Goal: Information Seeking & Learning: Compare options

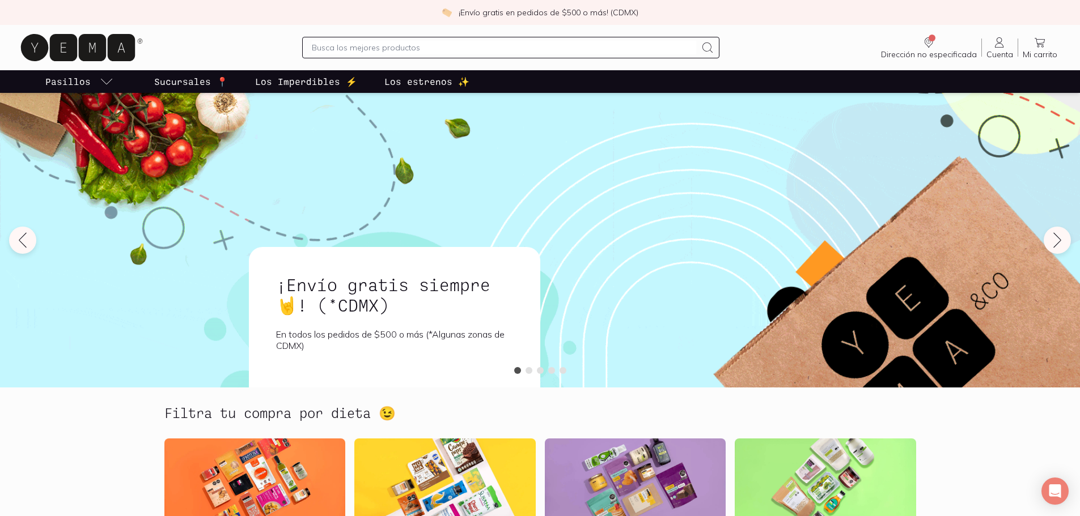
click at [361, 46] on input "text" at bounding box center [504, 48] width 384 height 14
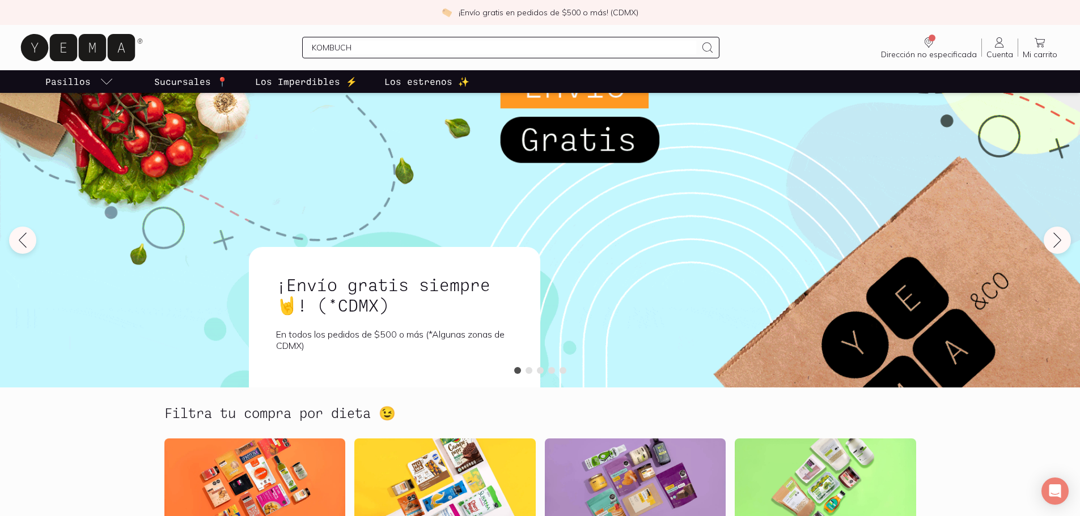
type input "KOMBUCHA"
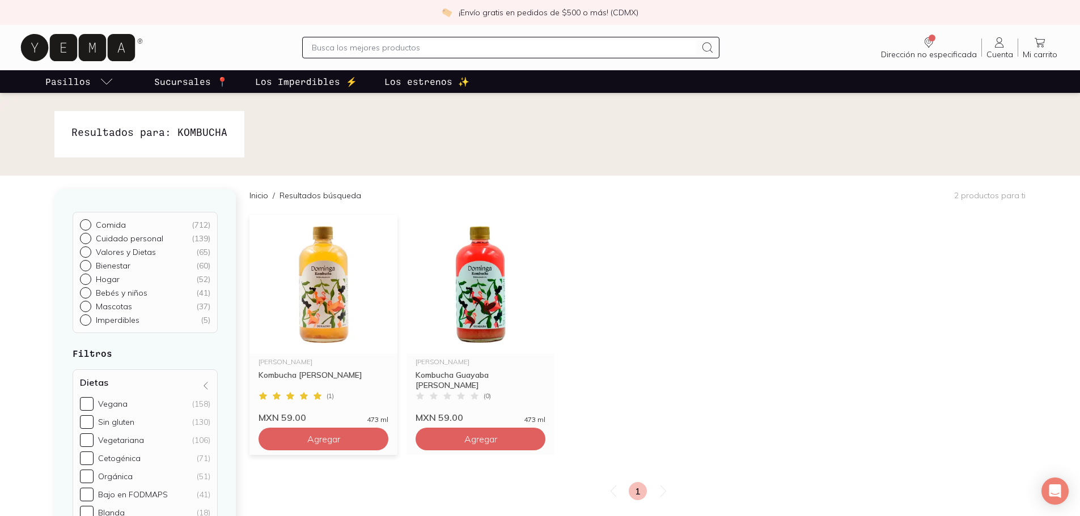
click at [337, 245] on img at bounding box center [323, 284] width 148 height 139
click at [464, 287] on img at bounding box center [480, 284] width 148 height 139
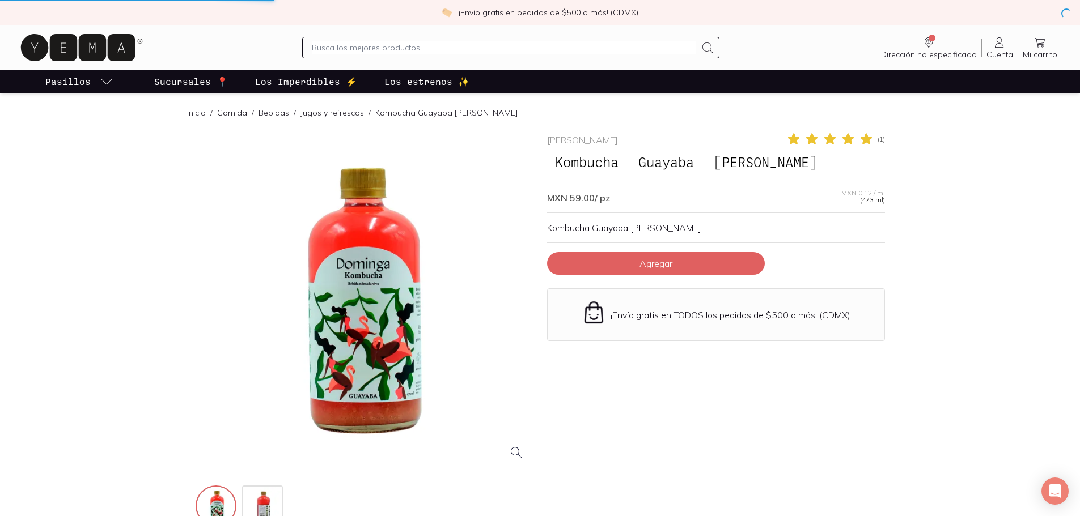
click at [363, 45] on input "text" at bounding box center [504, 48] width 384 height 14
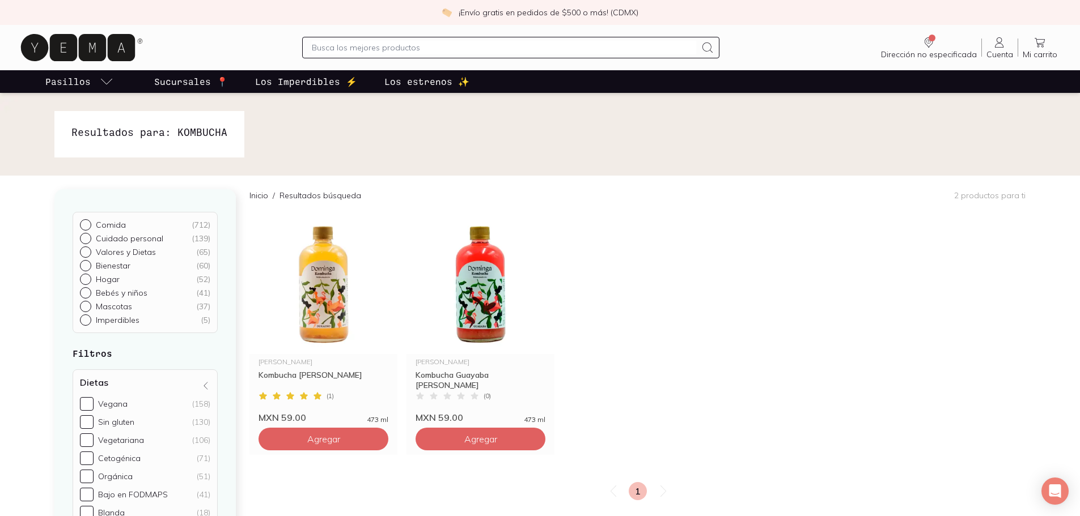
scroll to position [403, 0]
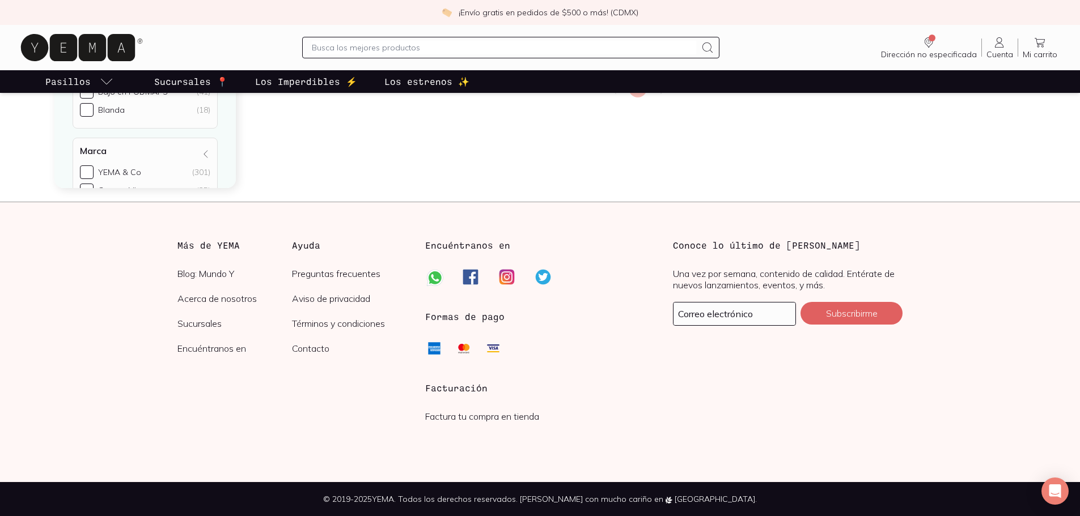
click at [366, 50] on input "text" at bounding box center [504, 48] width 384 height 14
type input "BEBIDA VIVA"
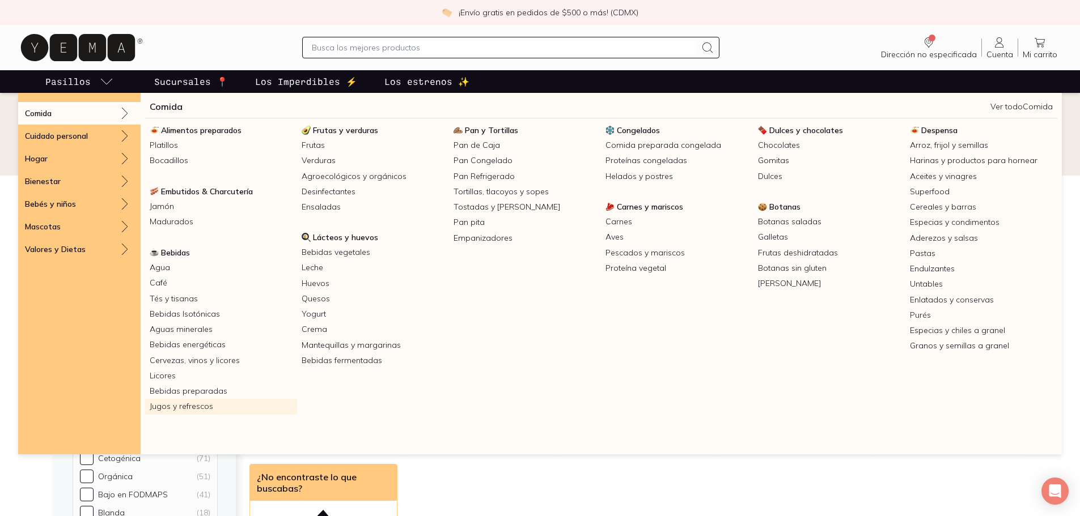
click at [206, 410] on link "Jugos y refrescos" at bounding box center [221, 406] width 152 height 15
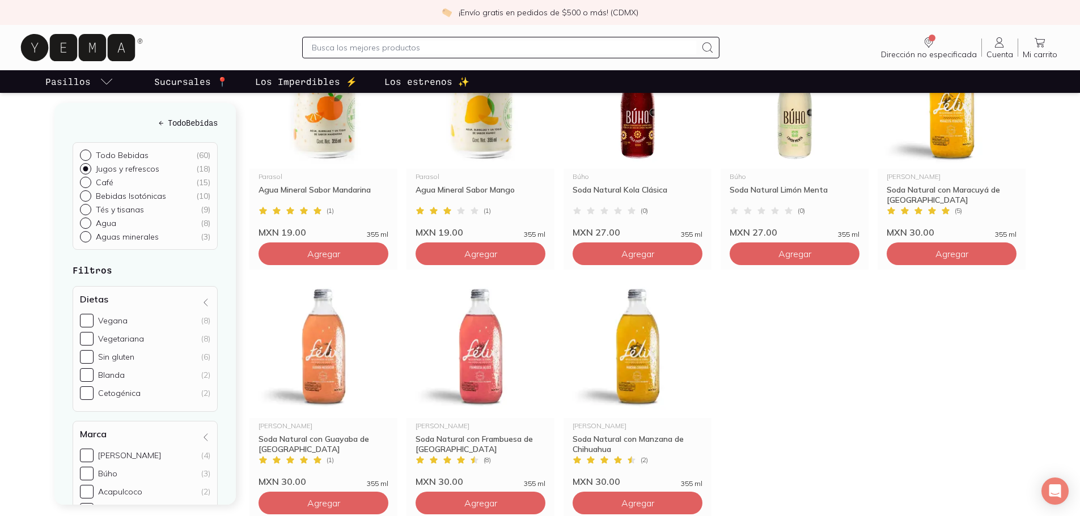
scroll to position [702, 0]
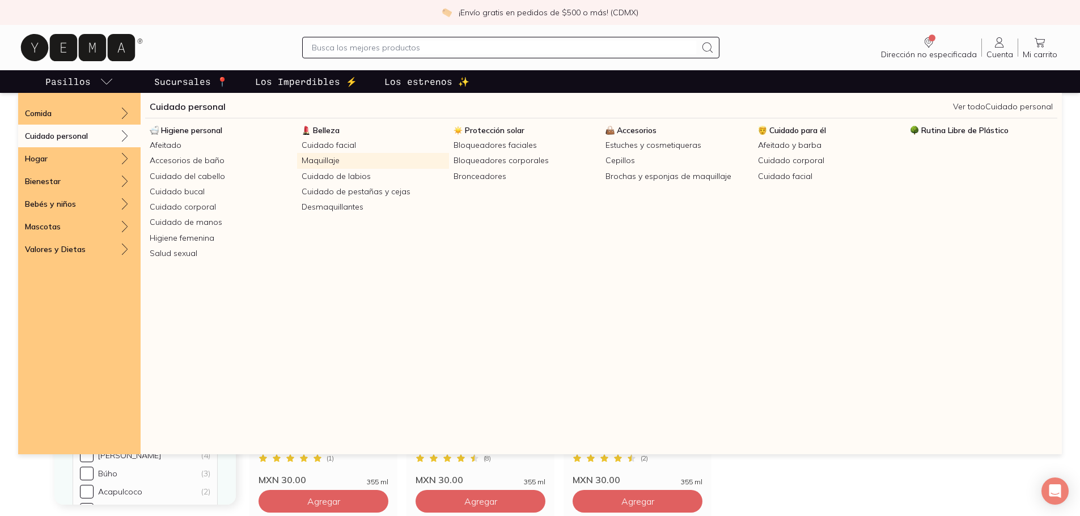
click at [333, 162] on link "Maquillaje" at bounding box center [373, 160] width 152 height 15
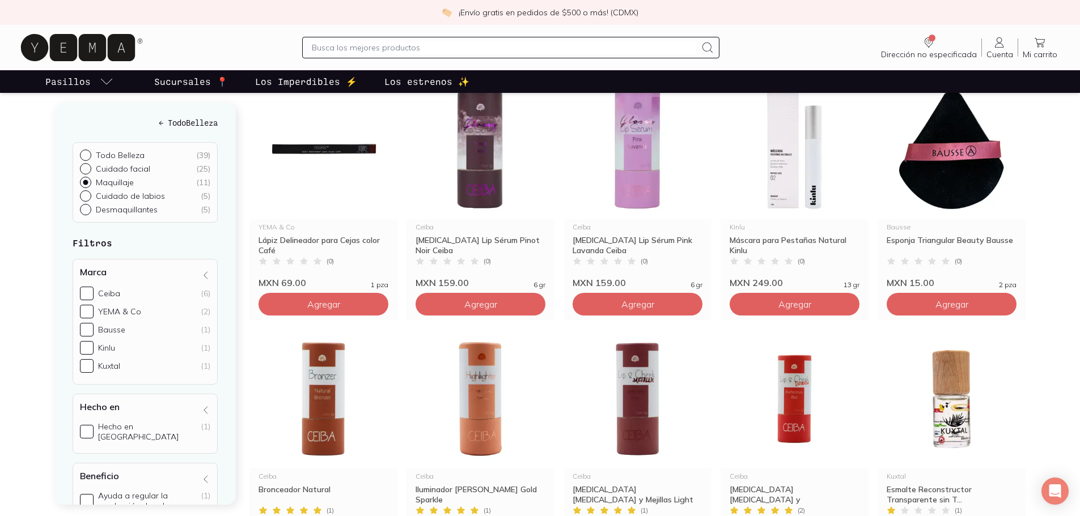
scroll to position [169, 0]
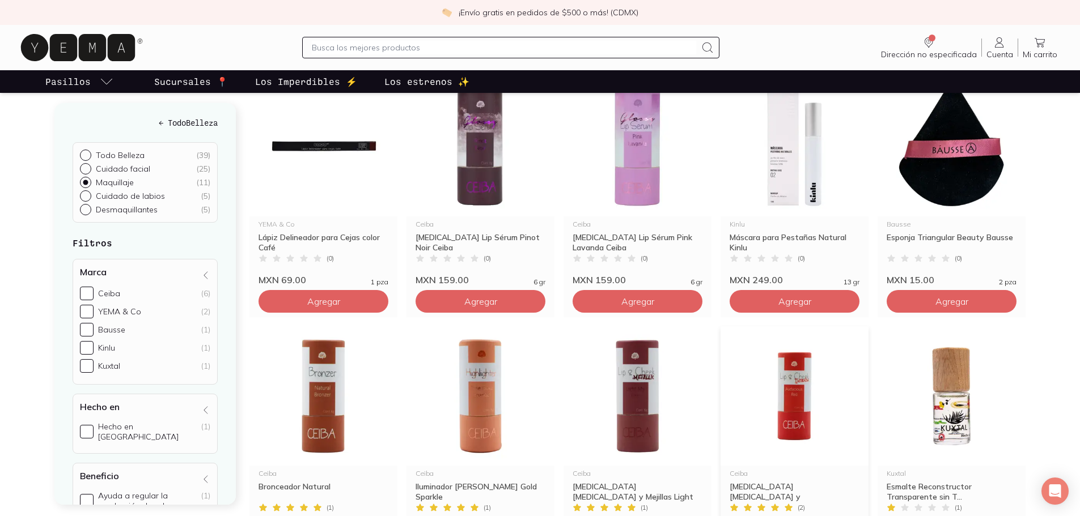
click at [817, 382] on img at bounding box center [794, 395] width 148 height 139
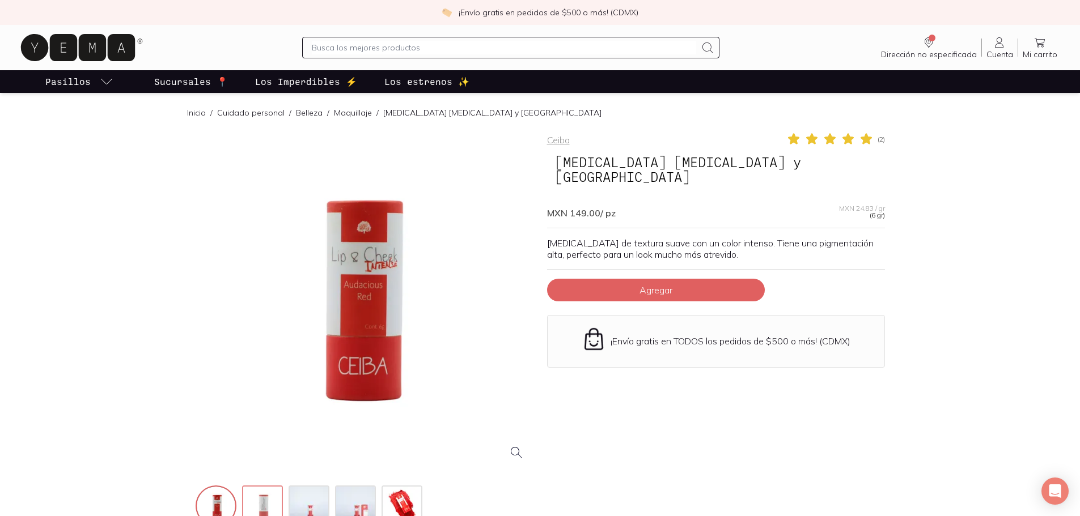
click at [274, 499] on img at bounding box center [263, 507] width 41 height 41
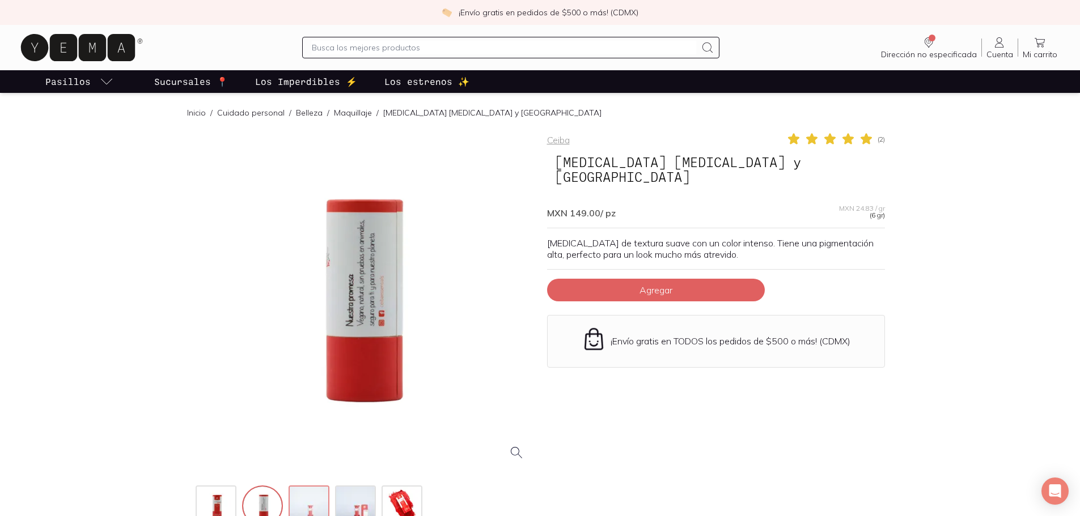
click at [305, 504] on img at bounding box center [310, 507] width 41 height 41
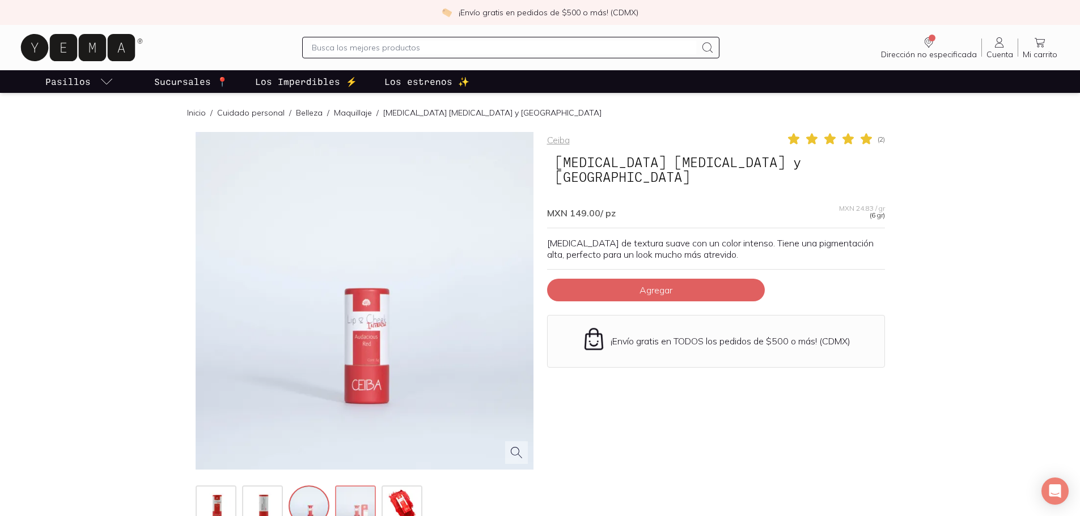
click at [358, 502] on img at bounding box center [356, 507] width 41 height 41
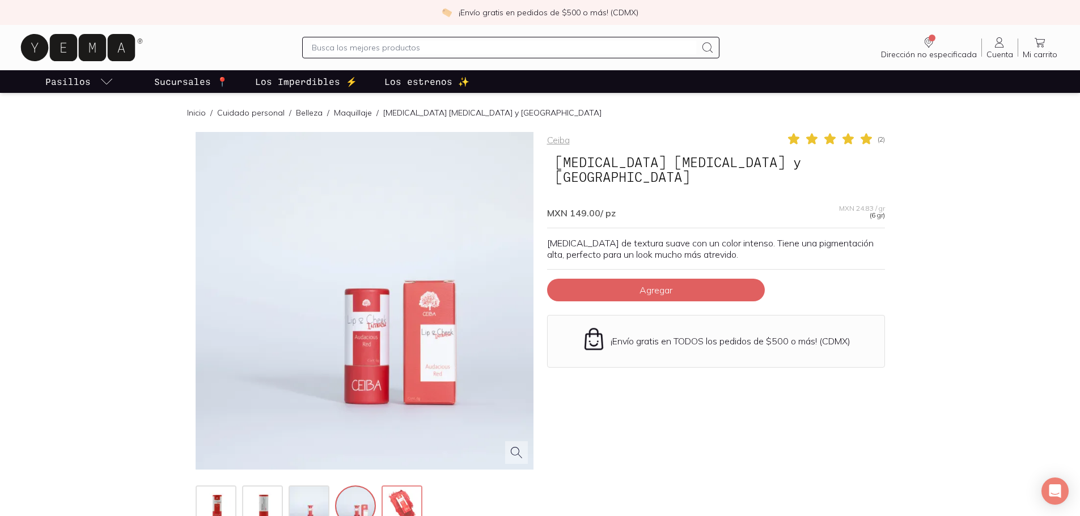
click at [408, 502] on img at bounding box center [403, 507] width 41 height 41
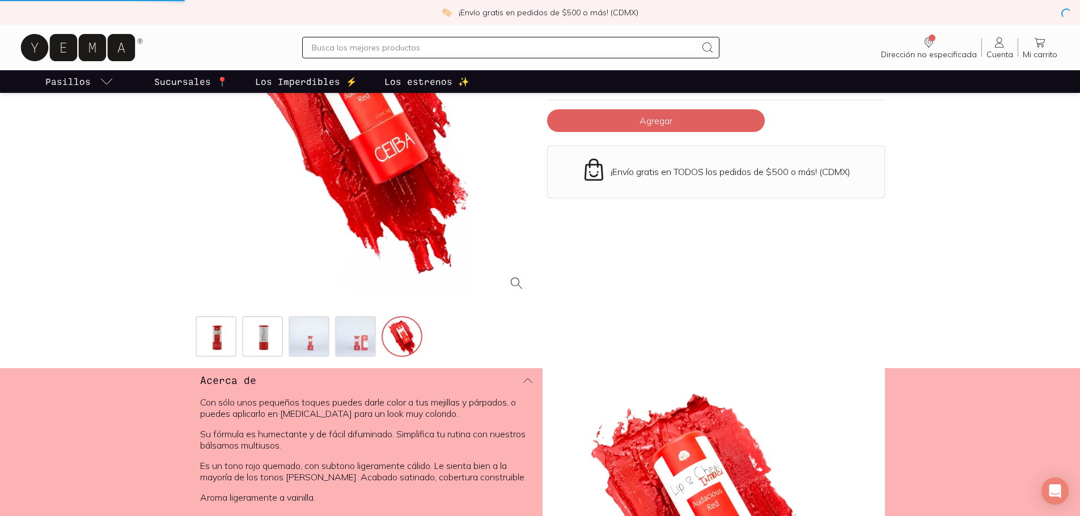
scroll to position [702, 0]
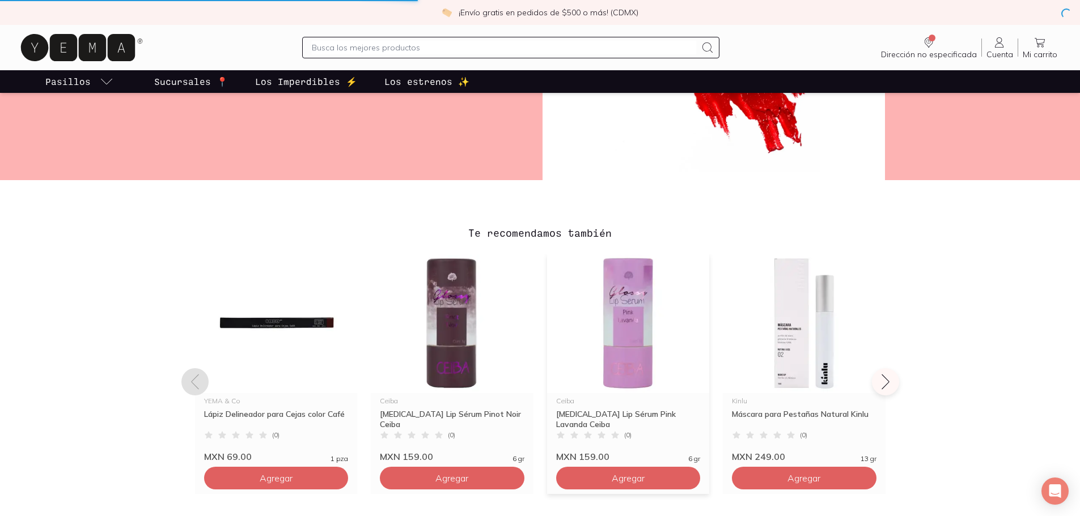
click at [655, 277] on img at bounding box center [628, 323] width 163 height 139
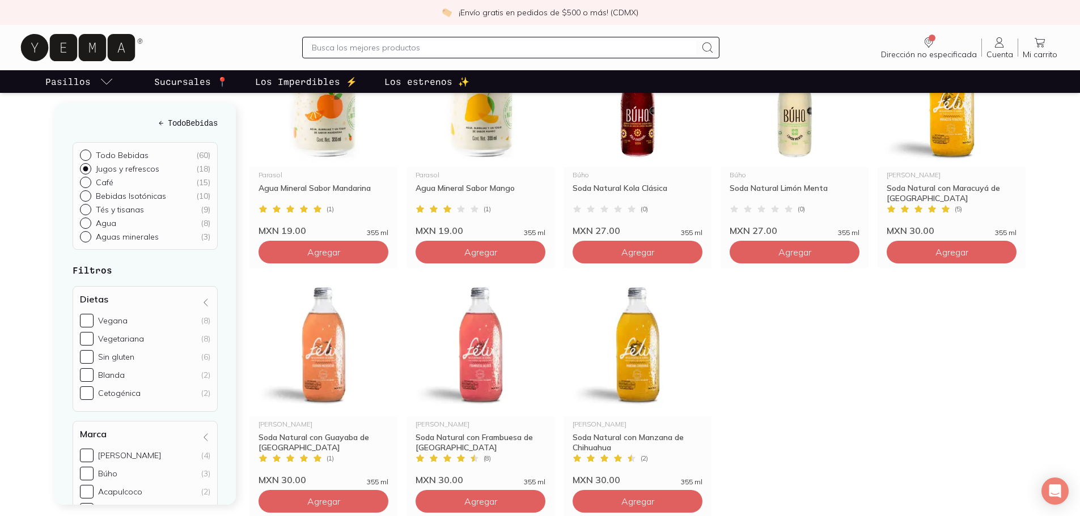
scroll to position [703, 0]
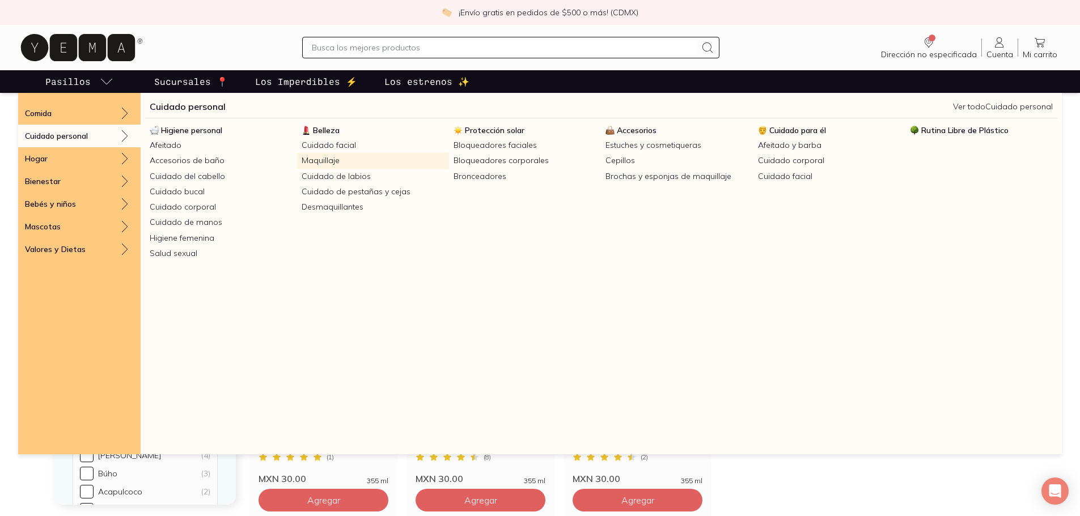
click at [331, 160] on link "Maquillaje" at bounding box center [373, 160] width 152 height 15
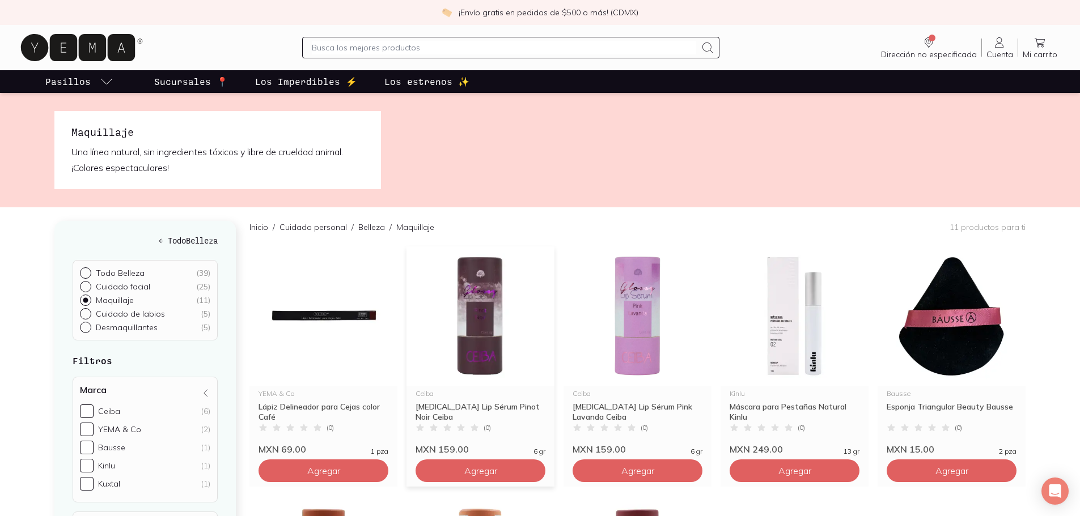
click at [479, 346] on img at bounding box center [480, 316] width 148 height 139
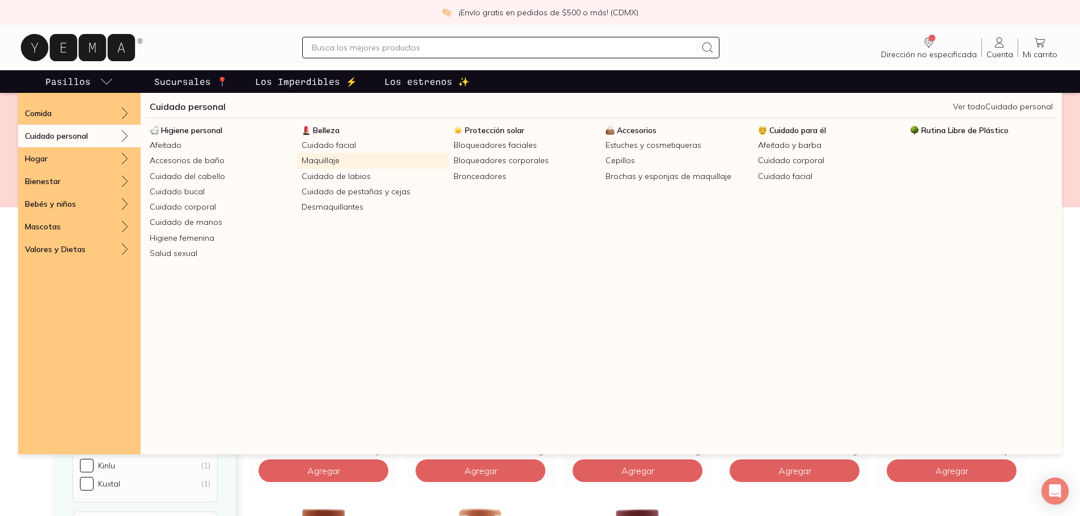
click at [349, 164] on link "Maquillaje" at bounding box center [373, 160] width 152 height 15
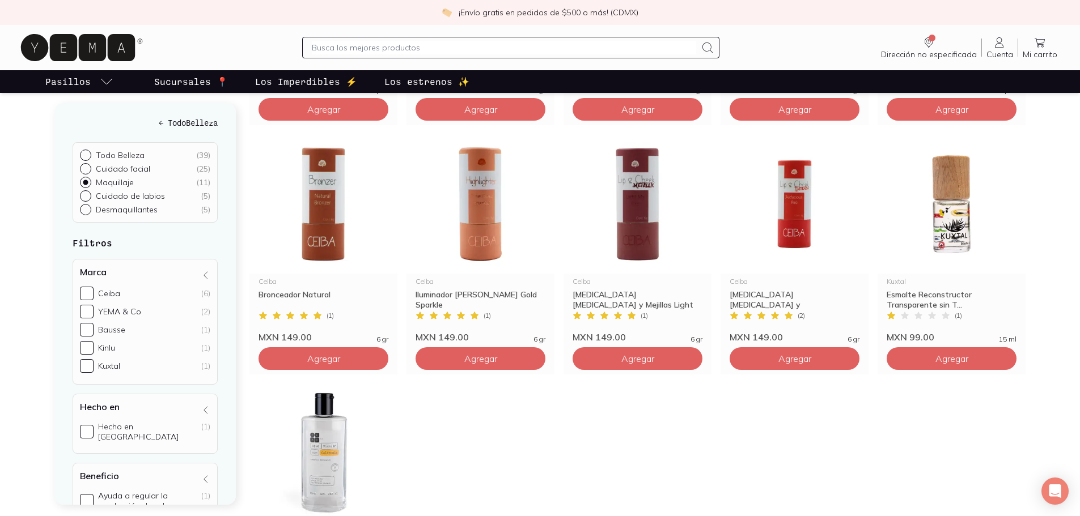
scroll to position [366, 0]
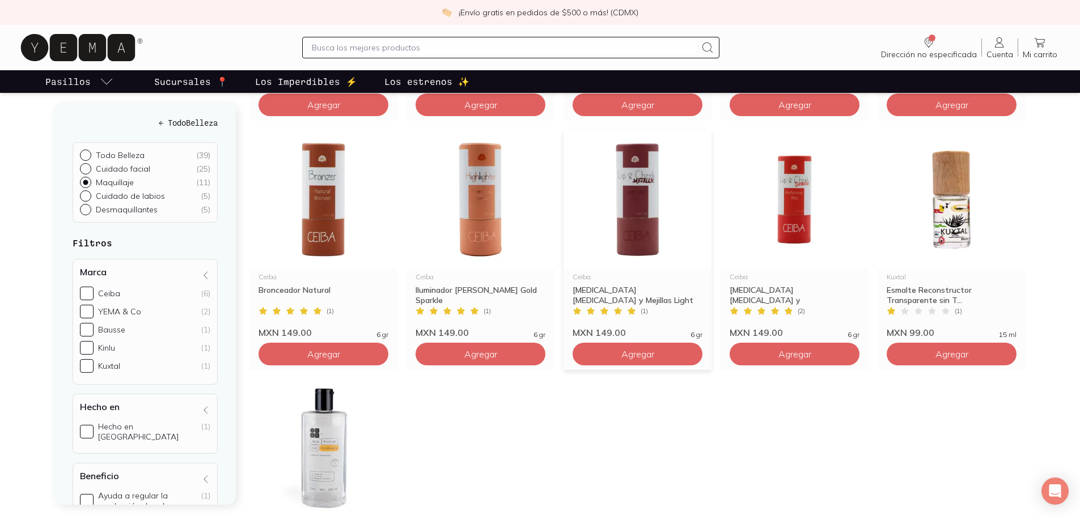
click at [647, 197] on img at bounding box center [637, 199] width 148 height 139
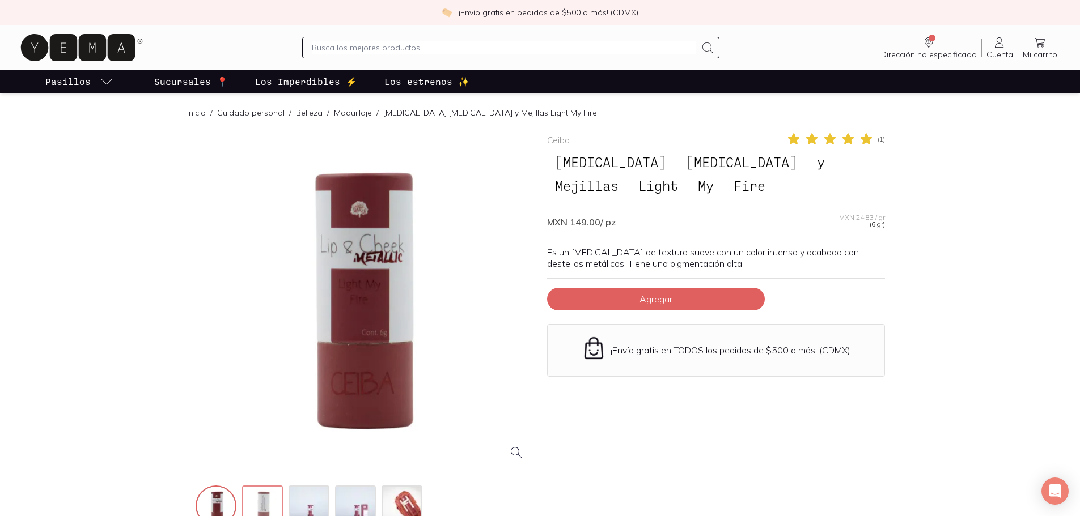
click at [273, 499] on img at bounding box center [263, 507] width 41 height 41
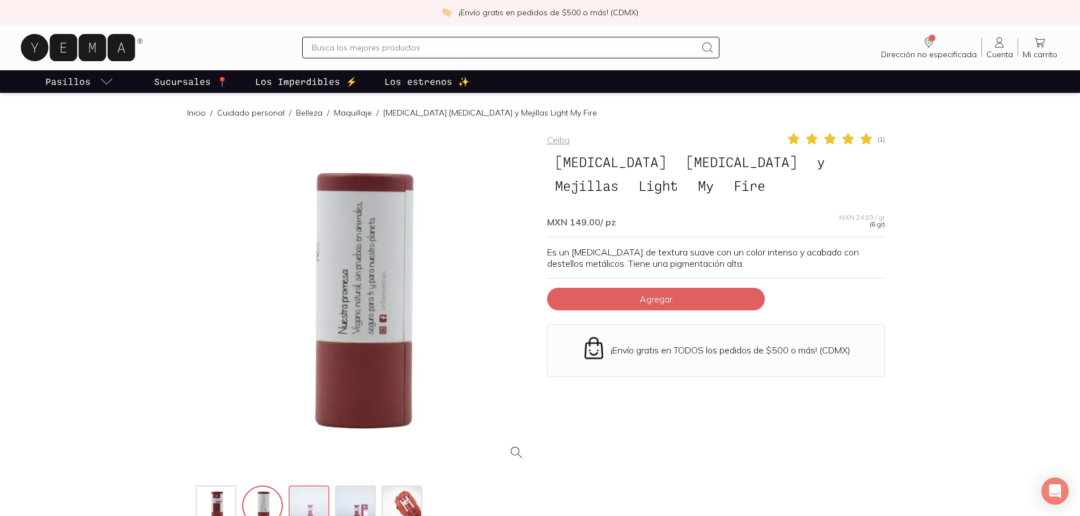
click at [296, 504] on img at bounding box center [310, 507] width 41 height 41
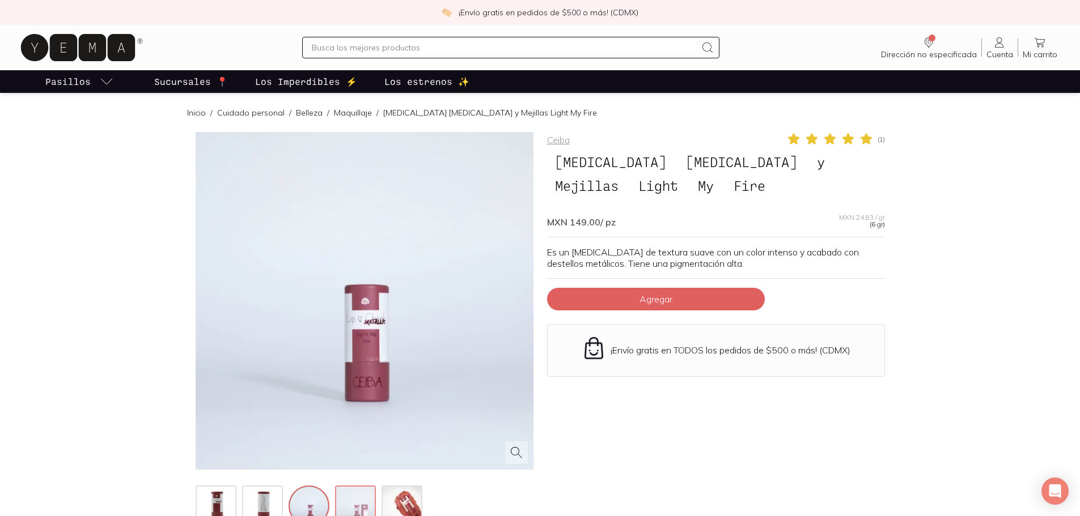
click at [347, 504] on img at bounding box center [356, 507] width 41 height 41
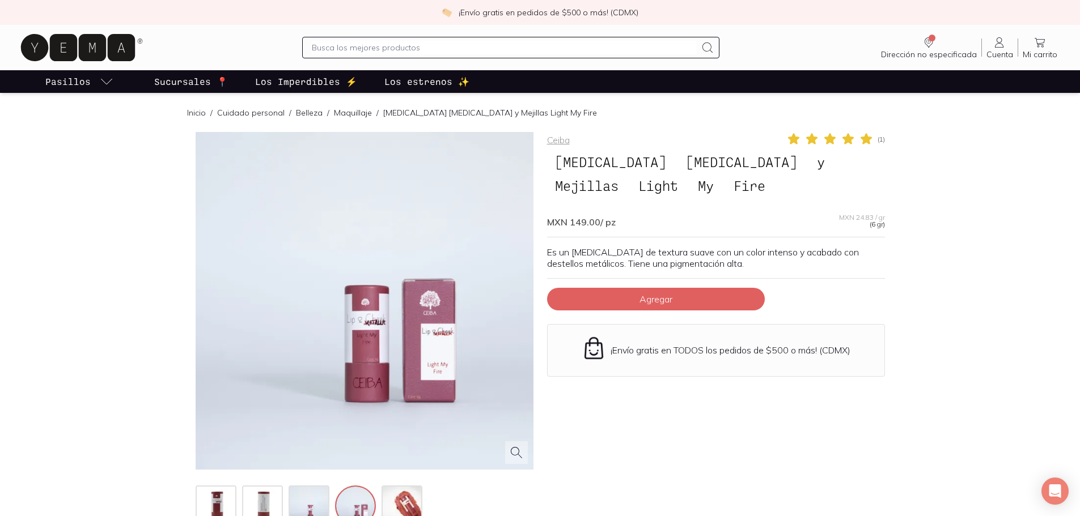
click at [424, 504] on div at bounding box center [365, 330] width 338 height 397
click at [413, 504] on img at bounding box center [403, 507] width 41 height 41
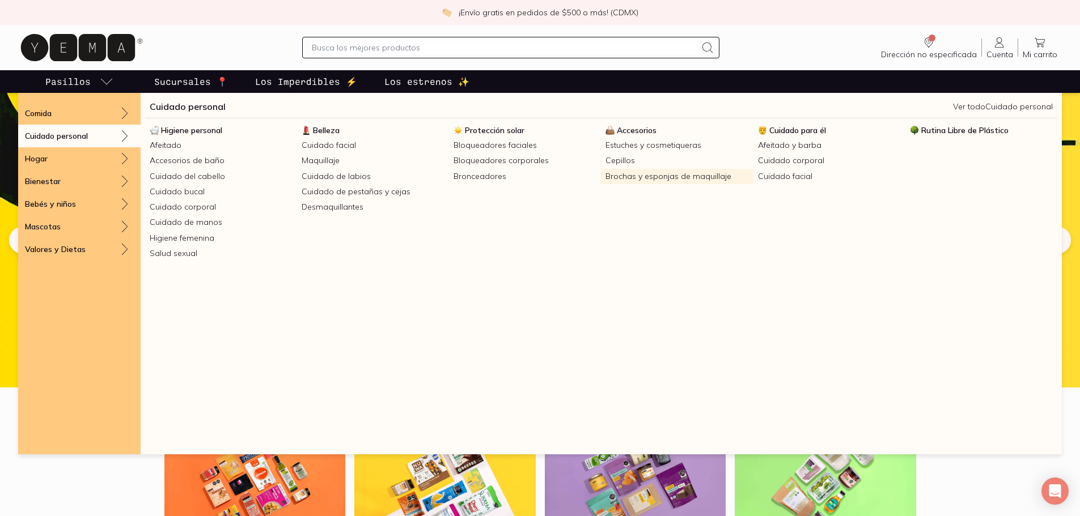
click at [637, 179] on link "Brochas y esponjas de maquillaje" at bounding box center [677, 176] width 152 height 15
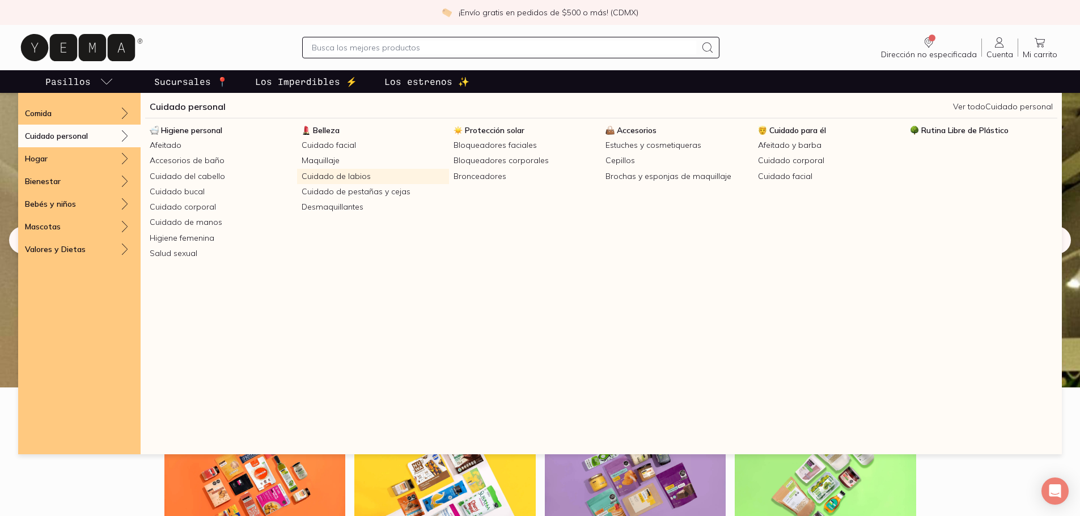
click at [355, 177] on link "Cuidado de labios" at bounding box center [373, 176] width 152 height 15
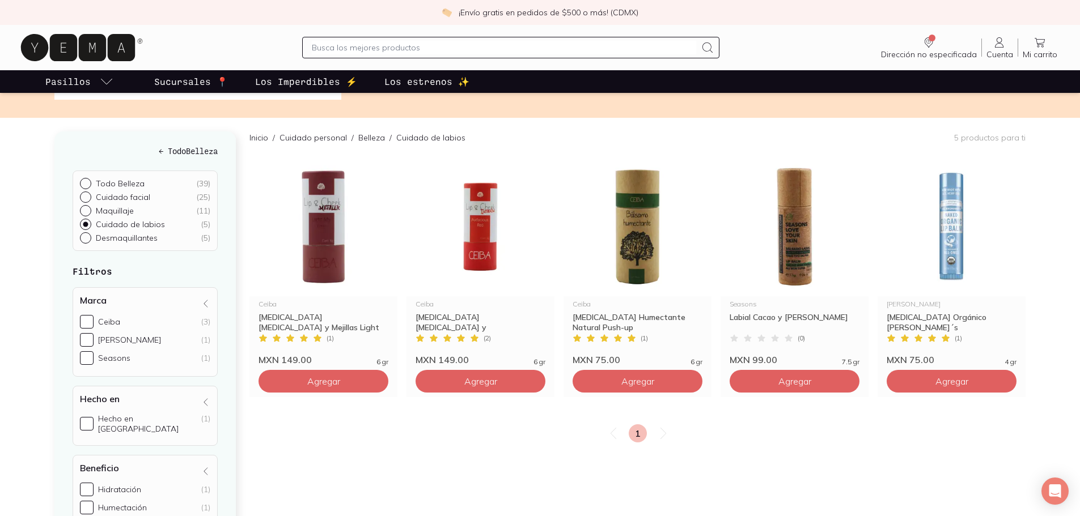
scroll to position [78, 0]
